Goal: Transaction & Acquisition: Book appointment/travel/reservation

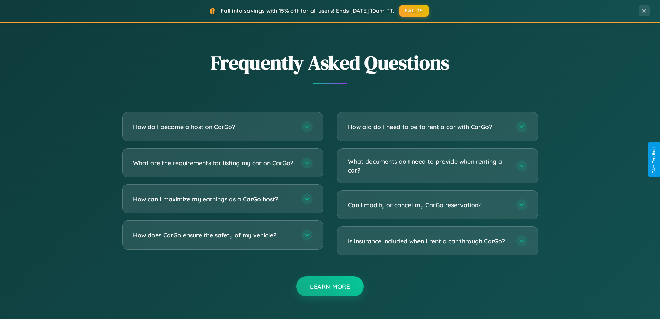
scroll to position [1334, 0]
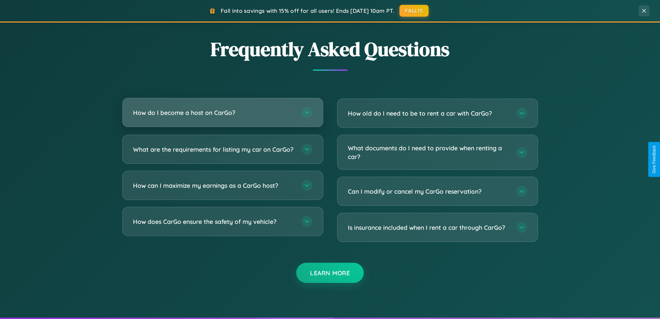
click at [223, 112] on h3 "How do I become a host on CarGo?" at bounding box center [214, 112] width 162 height 9
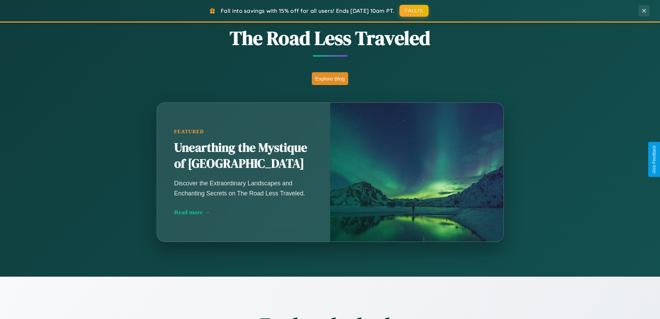
scroll to position [477, 0]
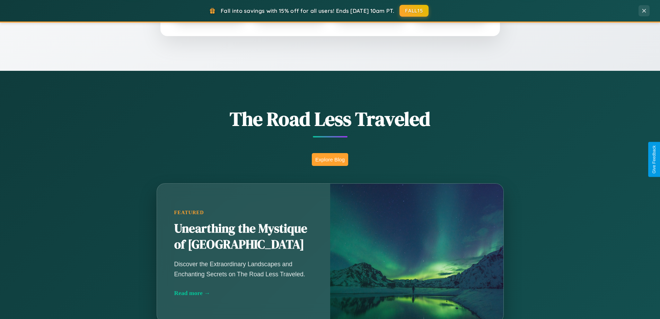
click at [330, 159] on button "Explore Blog" at bounding box center [330, 159] width 36 height 13
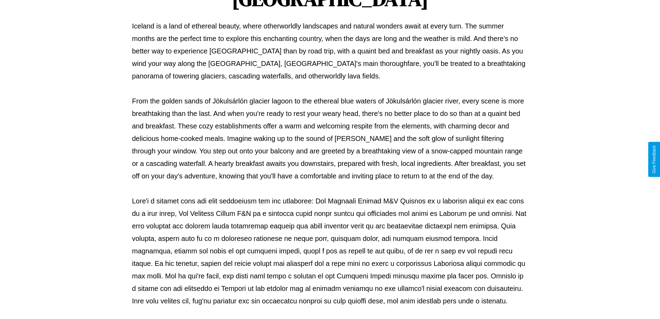
scroll to position [224, 0]
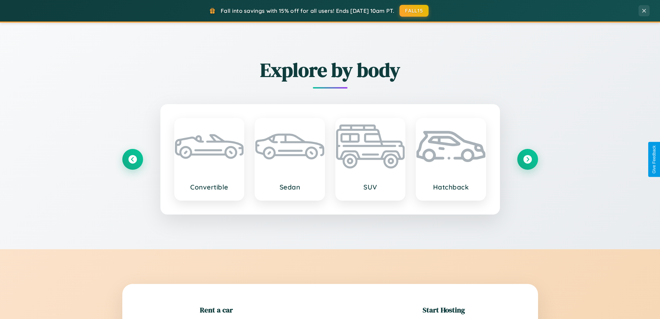
scroll to position [150, 0]
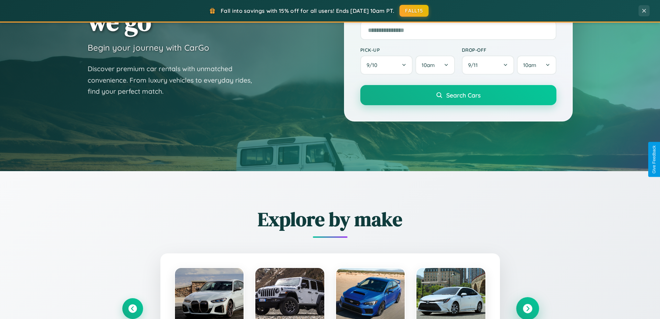
click at [528, 308] on icon at bounding box center [527, 308] width 9 height 9
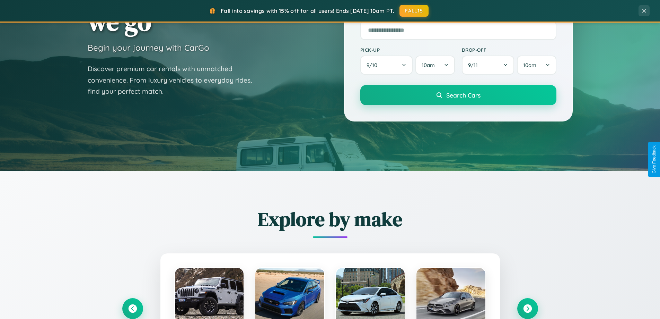
scroll to position [694, 0]
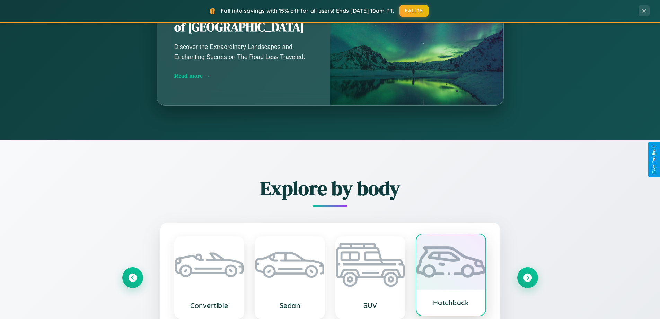
click at [451, 277] on div at bounding box center [451, 261] width 69 height 55
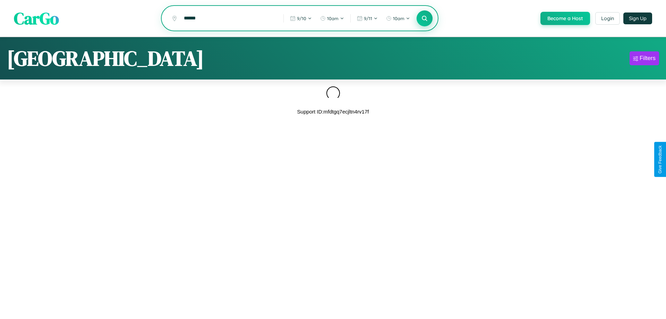
click at [424, 19] on icon at bounding box center [424, 18] width 7 height 7
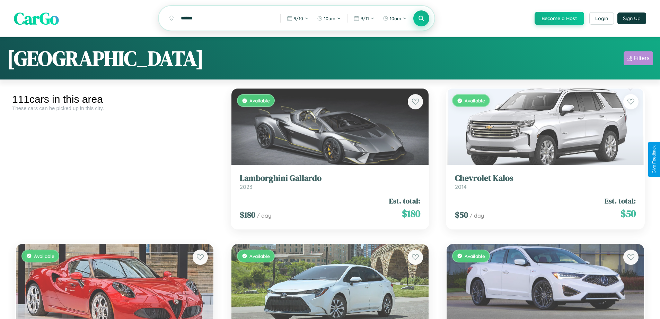
click at [639, 59] on div "Filters" at bounding box center [642, 58] width 16 height 7
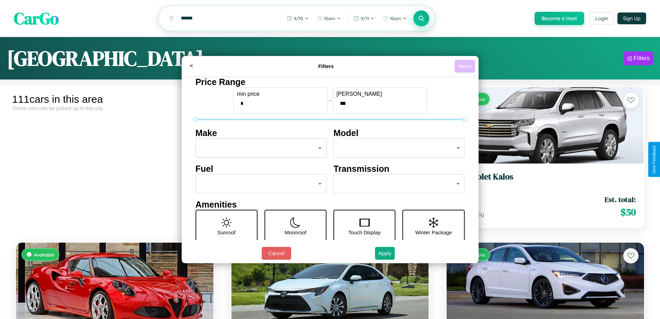
click at [466, 66] on button "Reset" at bounding box center [465, 66] width 20 height 13
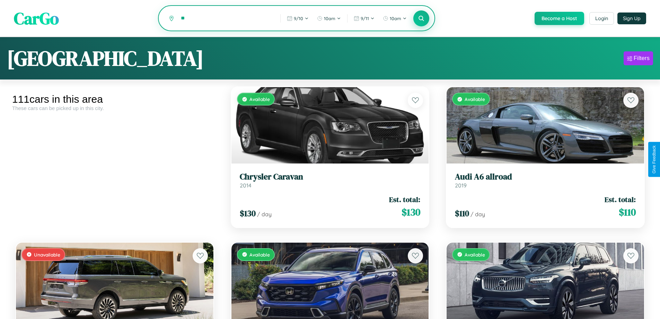
type input "*"
type input "**********"
click at [421, 19] on icon at bounding box center [421, 18] width 7 height 7
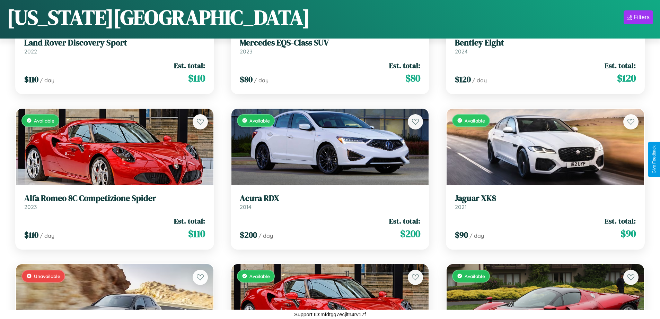
scroll to position [1184, 0]
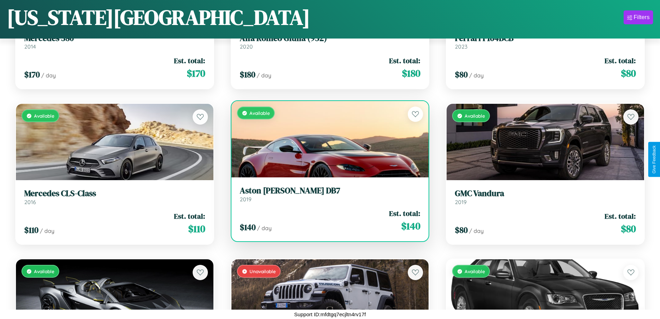
click at [327, 197] on link "Aston [PERSON_NAME] DB7 2019" at bounding box center [330, 193] width 181 height 17
